Goal: Find specific page/section: Find specific page/section

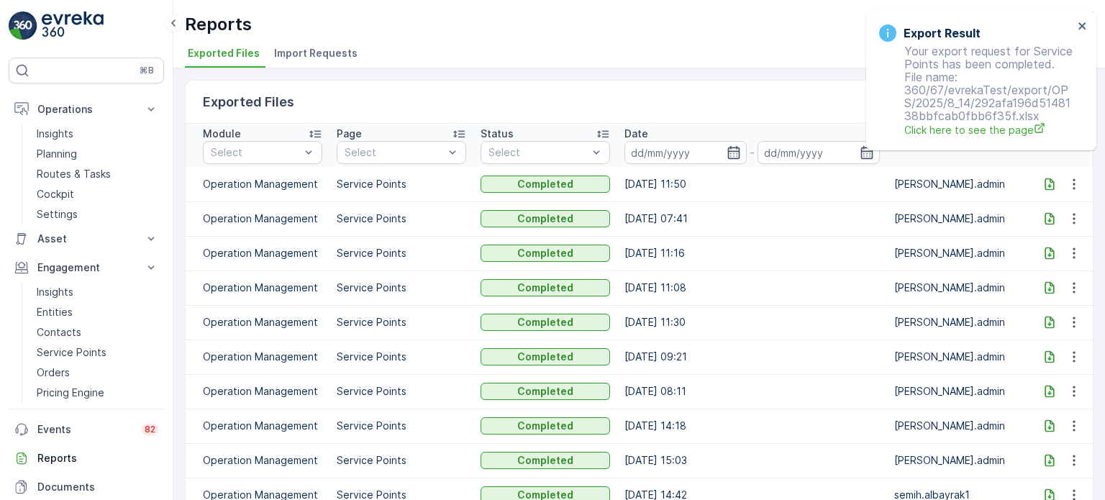
click at [521, 43] on ul "Exported Files Import Requests" at bounding box center [633, 55] width 897 height 24
click at [536, 32] on div "Reports GreenJobs ( +02:00 )" at bounding box center [639, 25] width 908 height 26
click at [749, 40] on div "Reports GreenJobs ( +02:00 ) Exported Files Import Requests" at bounding box center [638, 34] width 931 height 68
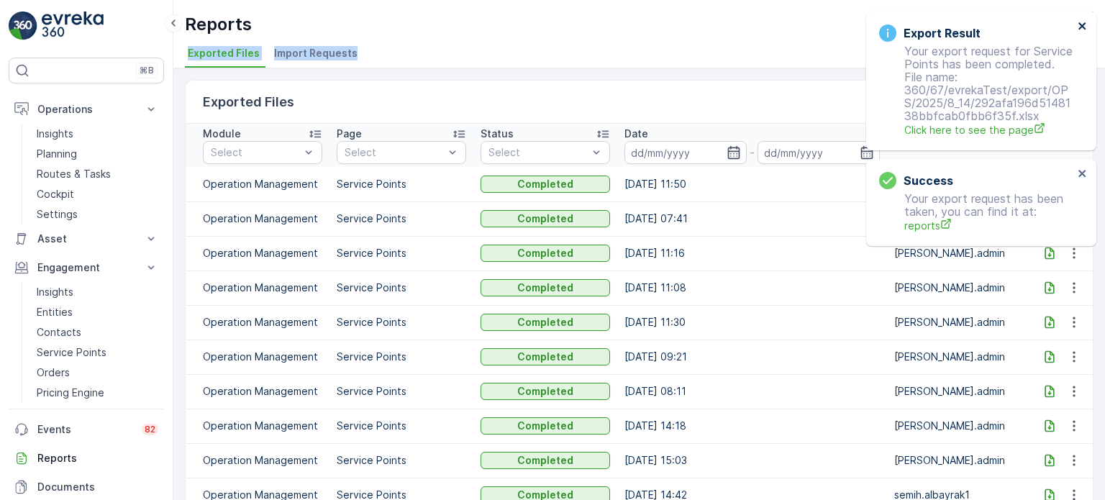
click at [1079, 22] on icon "close" at bounding box center [1082, 26] width 10 height 12
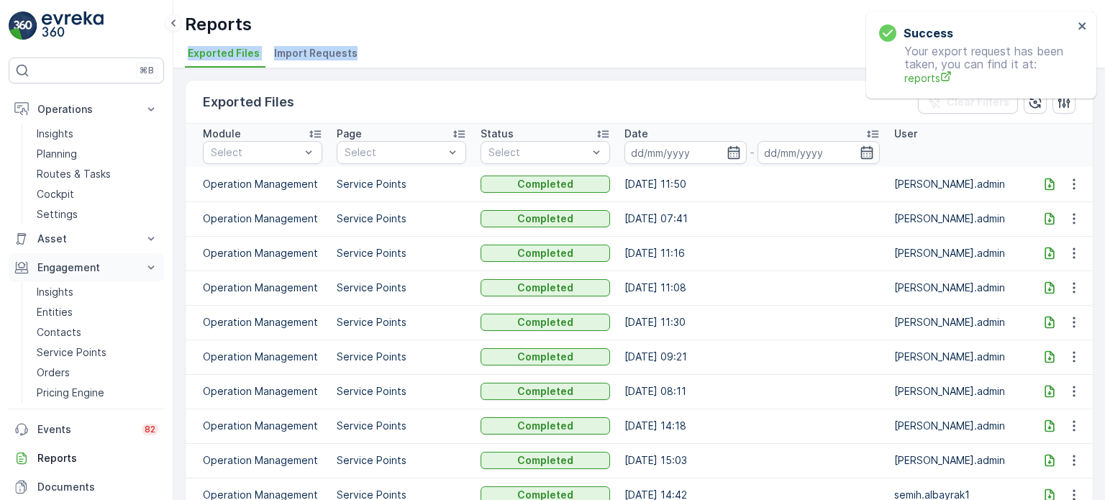
click at [73, 275] on button "Engagement" at bounding box center [86, 267] width 155 height 29
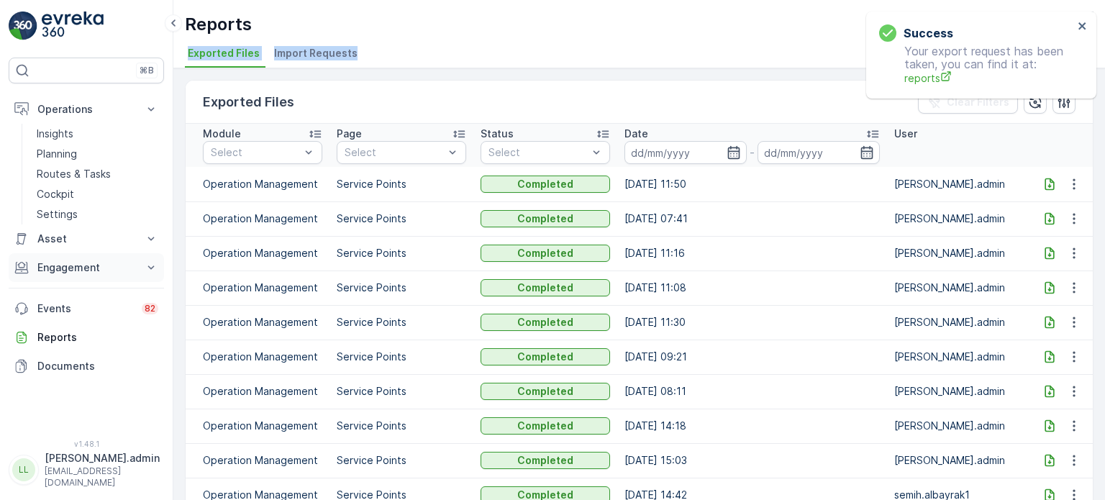
click at [73, 273] on p "Engagement" at bounding box center [86, 267] width 98 height 14
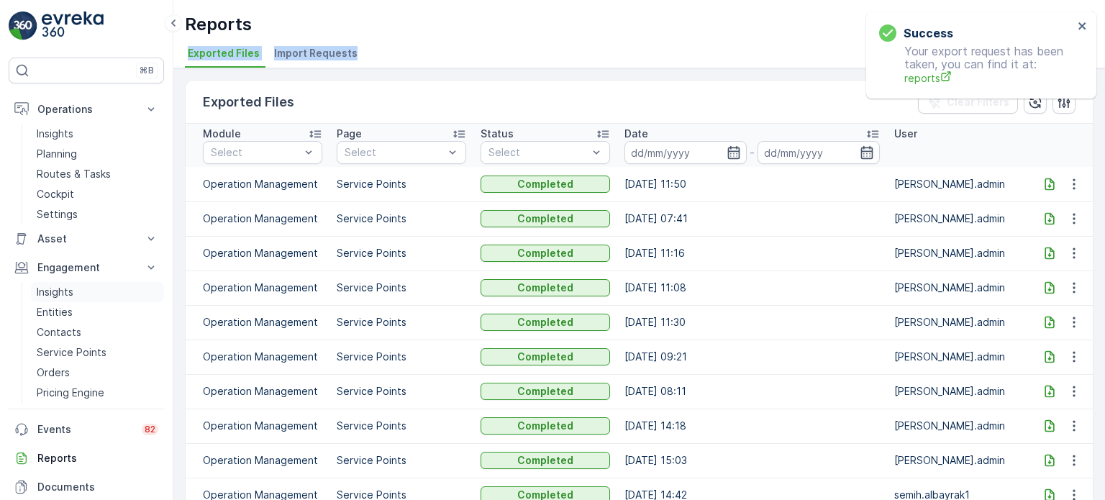
click at [62, 296] on p "Insights" at bounding box center [55, 292] width 37 height 14
